Goal: Transaction & Acquisition: Purchase product/service

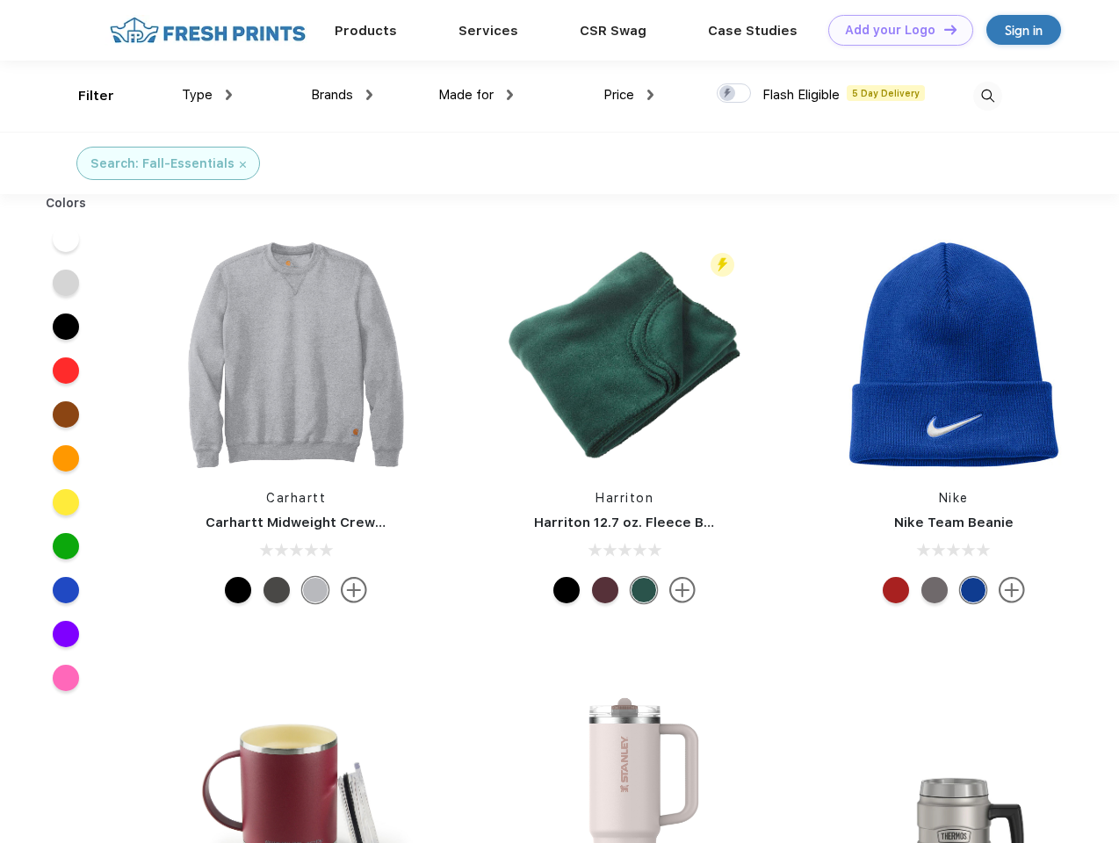
click at [894, 30] on link "Add your Logo Design Tool" at bounding box center [900, 30] width 145 height 31
click at [0, 0] on div "Design Tool" at bounding box center [0, 0] width 0 height 0
click at [942, 29] on link "Add your Logo Design Tool" at bounding box center [900, 30] width 145 height 31
click at [84, 96] on div "Filter" at bounding box center [96, 96] width 36 height 20
click at [207, 95] on span "Type" at bounding box center [197, 95] width 31 height 16
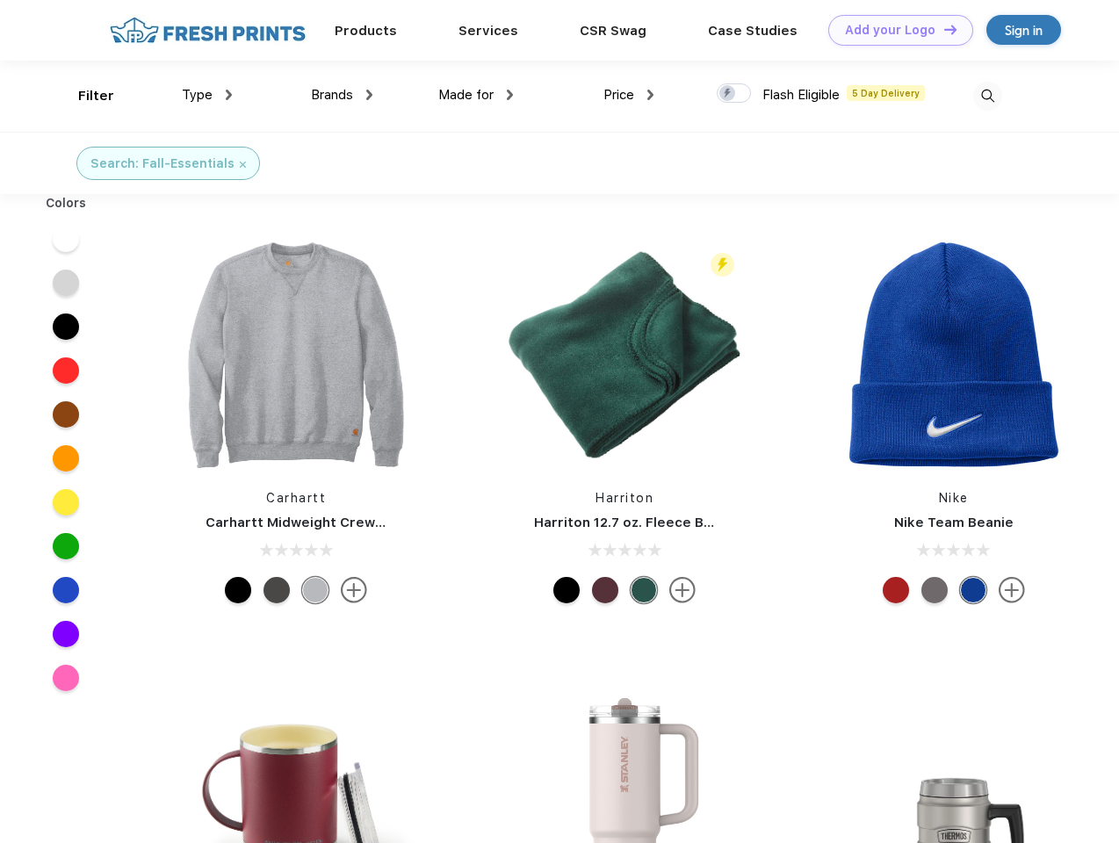
click at [342, 95] on span "Brands" at bounding box center [332, 95] width 42 height 16
click at [476, 95] on span "Made for" at bounding box center [465, 95] width 55 height 16
click at [629, 95] on span "Price" at bounding box center [618, 95] width 31 height 16
click at [734, 94] on div at bounding box center [734, 92] width 34 height 19
click at [728, 94] on input "checkbox" at bounding box center [722, 88] width 11 height 11
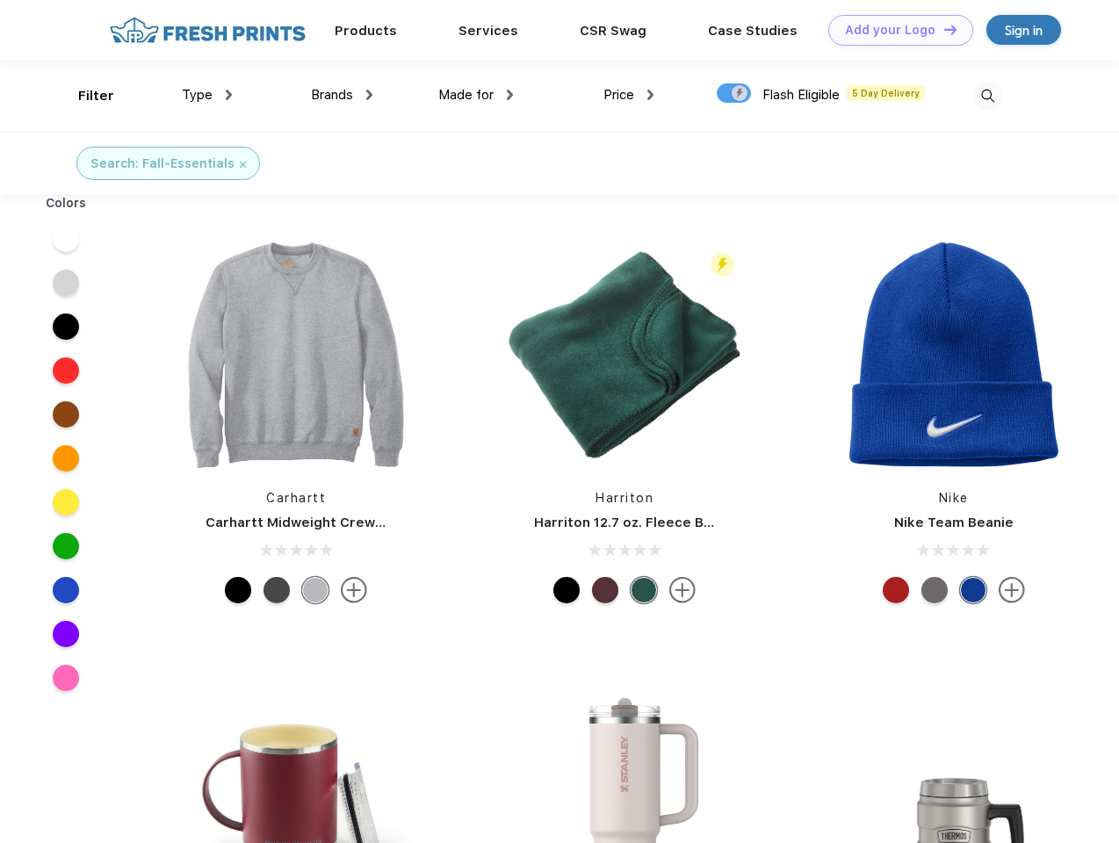
click at [987, 96] on img at bounding box center [987, 96] width 29 height 29
